Goal: Task Accomplishment & Management: Manage account settings

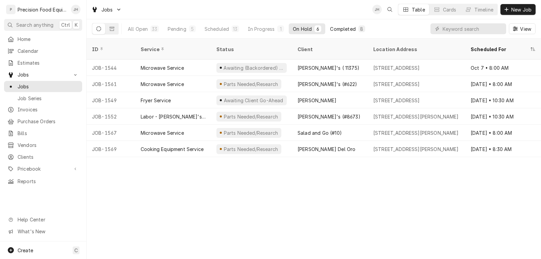
click at [346, 29] on div "Completed" at bounding box center [342, 28] width 25 height 7
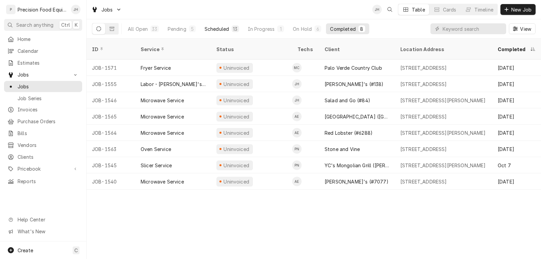
click at [221, 30] on div "Scheduled" at bounding box center [217, 28] width 24 height 7
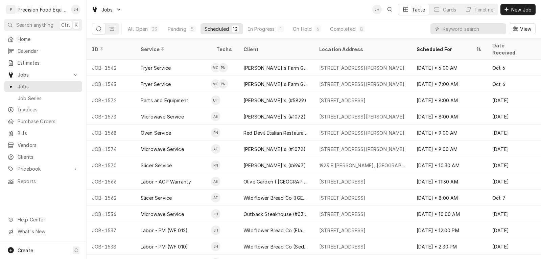
scroll to position [9, 0]
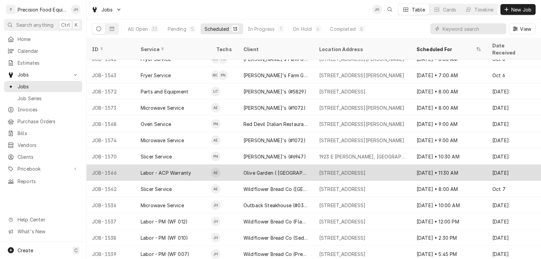
click at [265, 169] on div "Olive Garden ( Prescott)" at bounding box center [276, 172] width 65 height 7
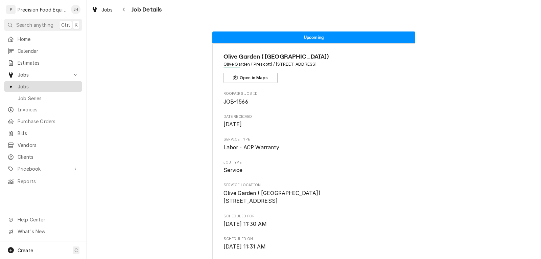
click at [31, 85] on span "Jobs" at bounding box center [48, 86] width 61 height 7
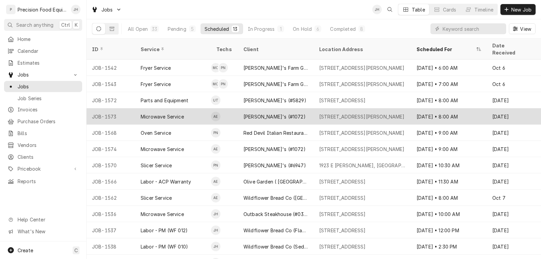
click at [147, 113] on div "Microwave Service" at bounding box center [162, 116] width 43 height 7
